Goal: Task Accomplishment & Management: Complete application form

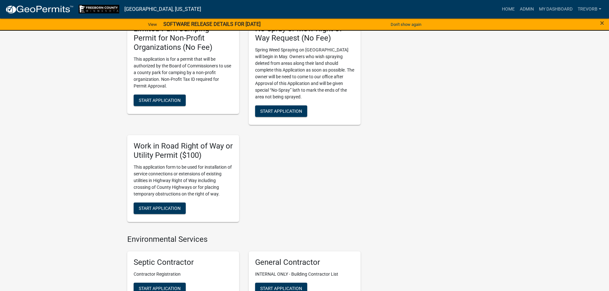
scroll to position [671, 0]
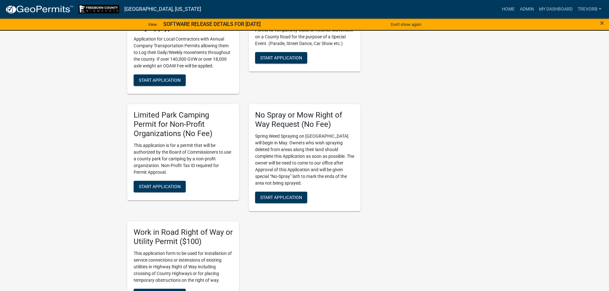
scroll to position [638, 0]
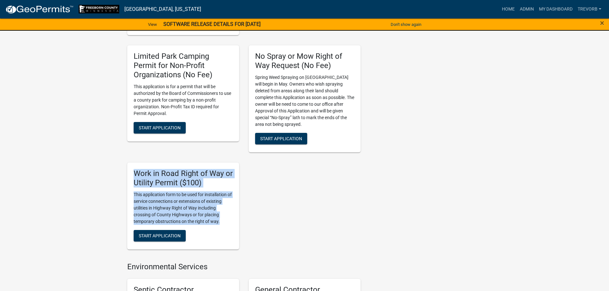
drag, startPoint x: 220, startPoint y: 221, endPoint x: 134, endPoint y: 173, distance: 98.8
click at [134, 173] on div "Work in Road Right of Way or Utility Permit ($100) This application form to be …" at bounding box center [183, 206] width 112 height 87
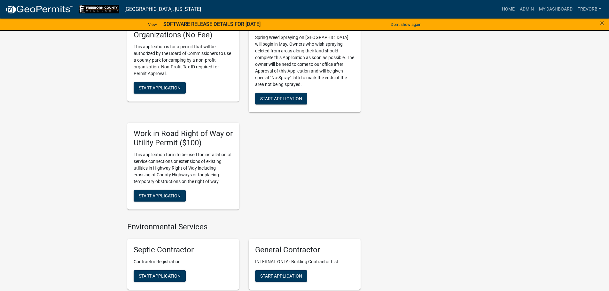
scroll to position [735, 0]
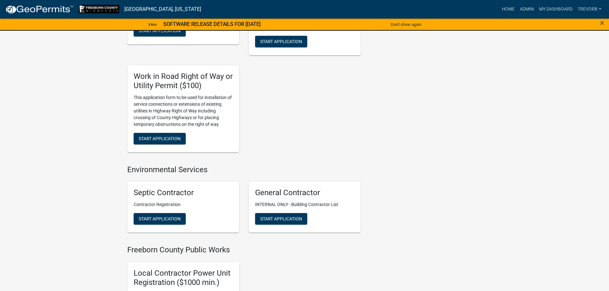
click at [134, 77] on h5 "Work in Road Right of Way or Utility Permit ($100)" at bounding box center [183, 81] width 99 height 19
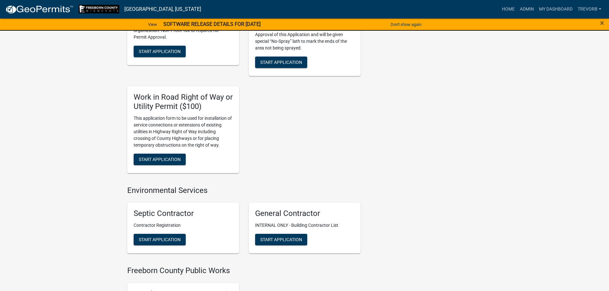
scroll to position [703, 0]
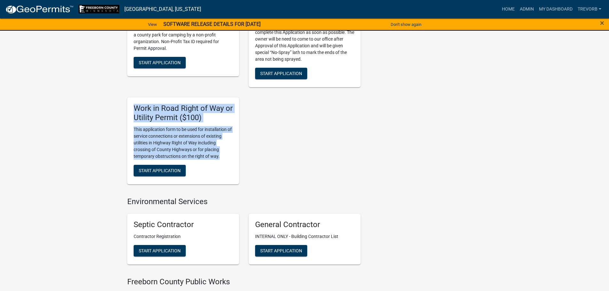
drag, startPoint x: 220, startPoint y: 156, endPoint x: 134, endPoint y: 108, distance: 99.3
click at [134, 108] on div "Work in Road Right of Way or Utility Permit ($100) This application form to be …" at bounding box center [183, 140] width 112 height 87
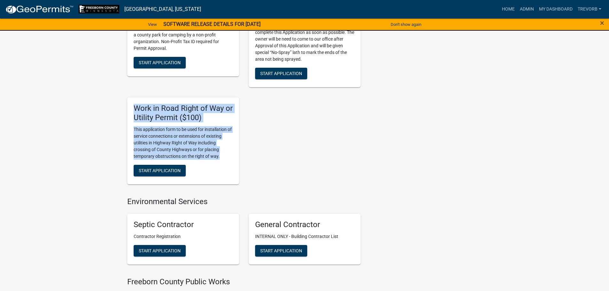
drag, startPoint x: 219, startPoint y: 157, endPoint x: 133, endPoint y: 108, distance: 98.6
click at [133, 108] on div "Work in Road Right of Way or Utility Permit ($100) This application form to be …" at bounding box center [183, 140] width 112 height 87
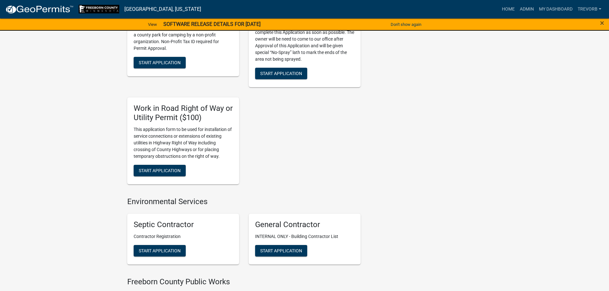
drag, startPoint x: 204, startPoint y: 118, endPoint x: 132, endPoint y: 107, distance: 72.3
click at [132, 107] on div "Work in Road Right of Way or Utility Permit ($100) This application form to be …" at bounding box center [183, 140] width 112 height 87
drag, startPoint x: 202, startPoint y: 118, endPoint x: 131, endPoint y: 110, distance: 71.4
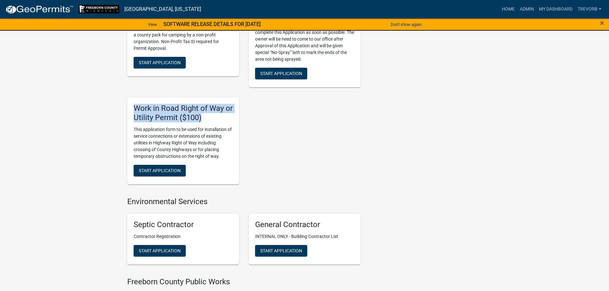
click at [131, 110] on div "Work in Road Right of Way or Utility Permit ($100) This application form to be …" at bounding box center [183, 140] width 112 height 87
drag, startPoint x: 203, startPoint y: 118, endPoint x: 130, endPoint y: 109, distance: 74.1
click at [130, 109] on div "Work in Road Right of Way or Utility Permit ($100) This application form to be …" at bounding box center [183, 140] width 112 height 87
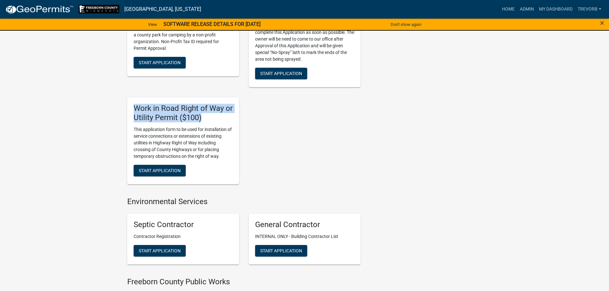
drag, startPoint x: 203, startPoint y: 119, endPoint x: 126, endPoint y: 108, distance: 77.1
click at [126, 108] on div "Work in Road Right of Way or Utility Permit ($100) This application form to be …" at bounding box center [182, 140] width 121 height 97
click at [216, 119] on h5 "Work in Road Right of Way or Utility Permit ($100)" at bounding box center [183, 113] width 99 height 19
drag, startPoint x: 202, startPoint y: 118, endPoint x: 133, endPoint y: 109, distance: 69.3
click at [134, 109] on h5 "Work in Road Right of Way or Utility Permit ($100)" at bounding box center [183, 113] width 99 height 19
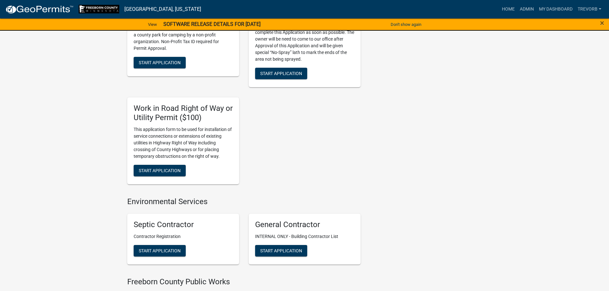
drag, startPoint x: 202, startPoint y: 117, endPoint x: 134, endPoint y: 110, distance: 68.7
click at [134, 110] on h5 "Work in Road Right of Way or Utility Permit ($100)" at bounding box center [183, 113] width 99 height 19
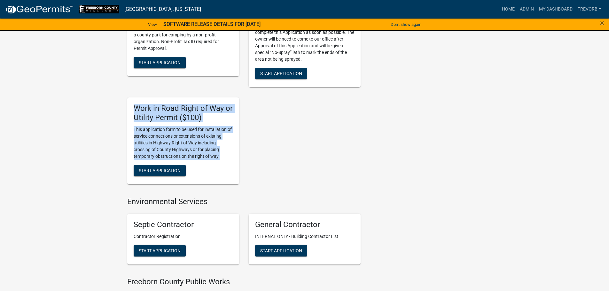
drag, startPoint x: 221, startPoint y: 157, endPoint x: 131, endPoint y: 108, distance: 102.2
click at [131, 108] on div "Work in Road Right of Way or Utility Permit ($100) This application form to be …" at bounding box center [183, 140] width 112 height 87
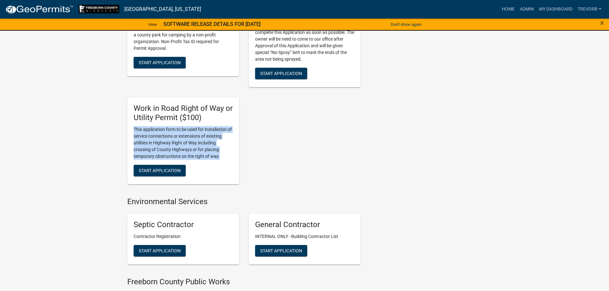
drag, startPoint x: 220, startPoint y: 157, endPoint x: 132, endPoint y: 132, distance: 91.2
click at [132, 132] on div "Work in Road Right of Way or Utility Permit ($100) This application form to be …" at bounding box center [183, 140] width 112 height 87
